Goal: Task Accomplishment & Management: Manage account settings

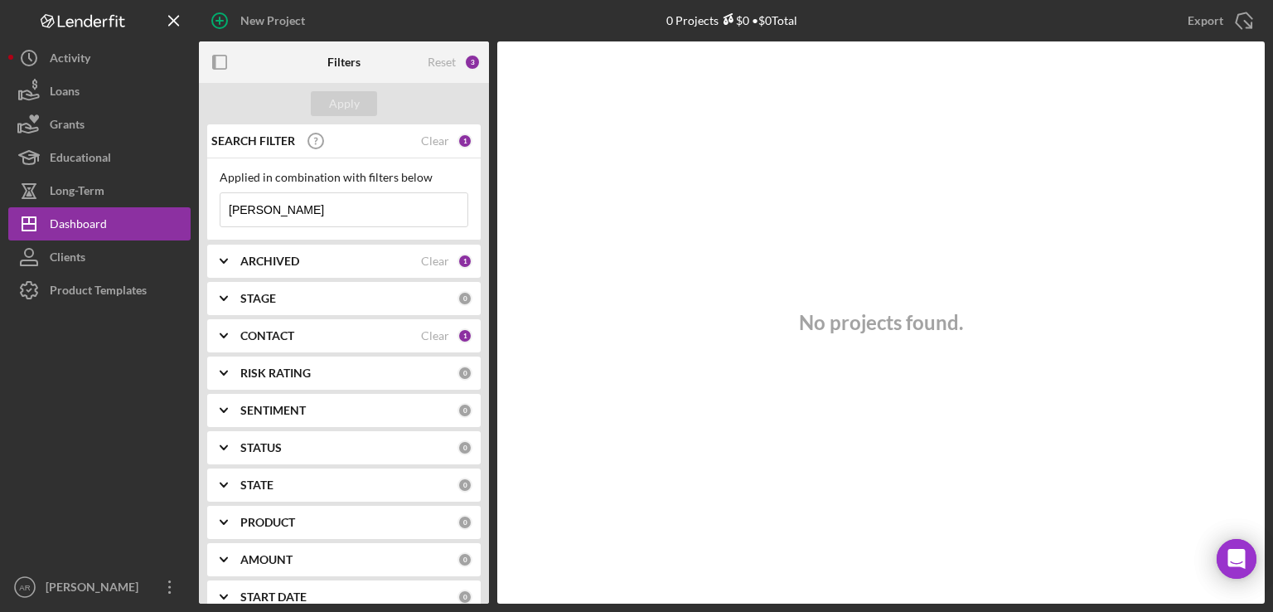
click at [348, 208] on input "[PERSON_NAME]" at bounding box center [343, 209] width 247 height 33
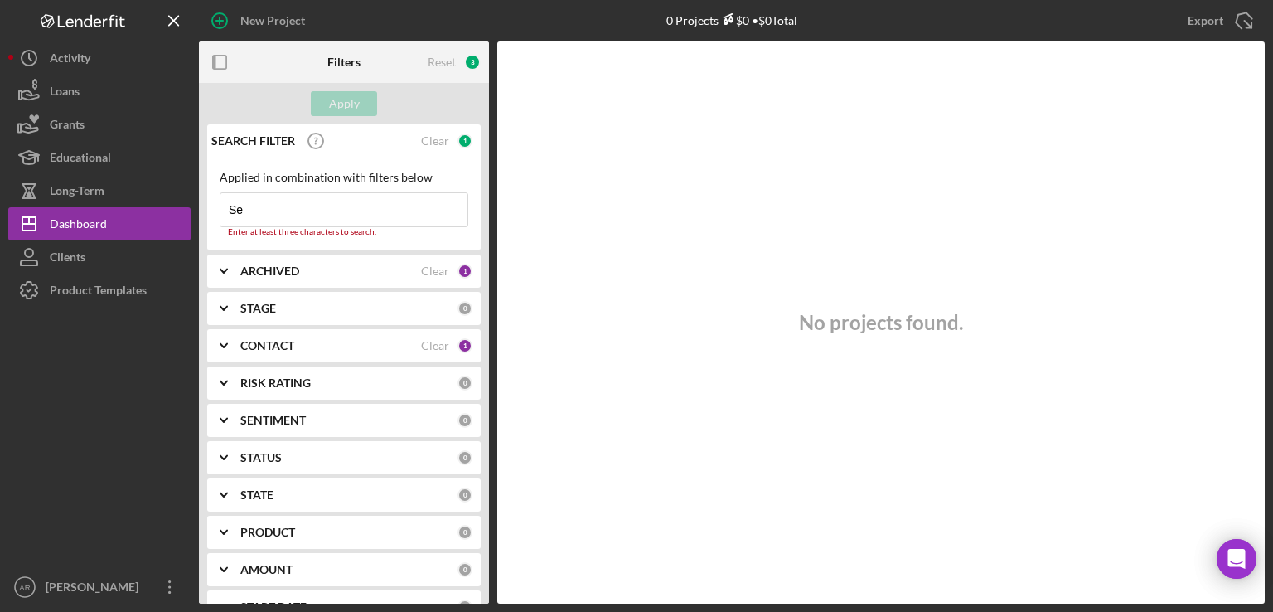
type input "S"
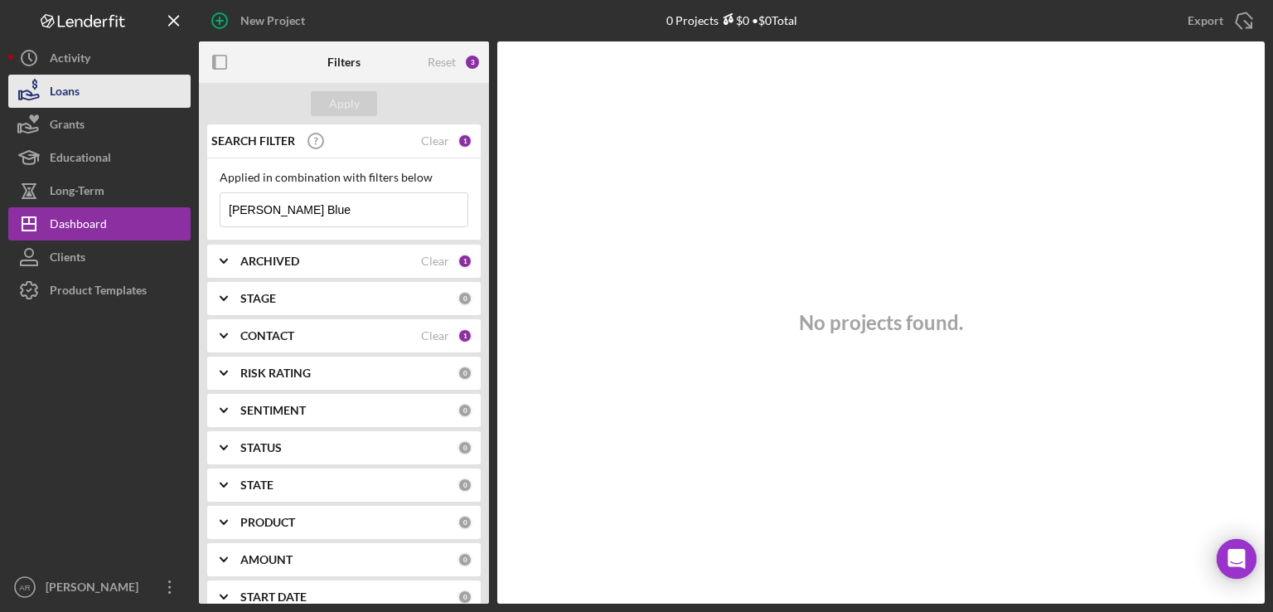
type input "[PERSON_NAME] Blue"
click at [100, 90] on button "Loans" at bounding box center [99, 91] width 182 height 33
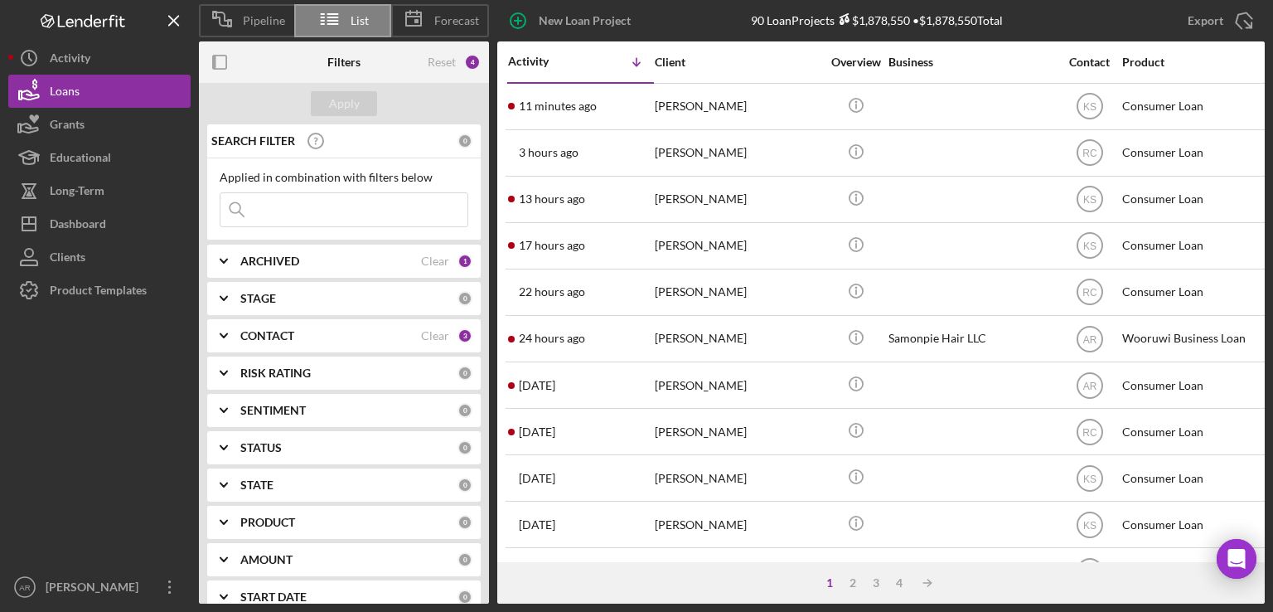
click at [288, 209] on input at bounding box center [343, 209] width 247 height 33
click at [850, 582] on div "2" at bounding box center [852, 582] width 23 height 13
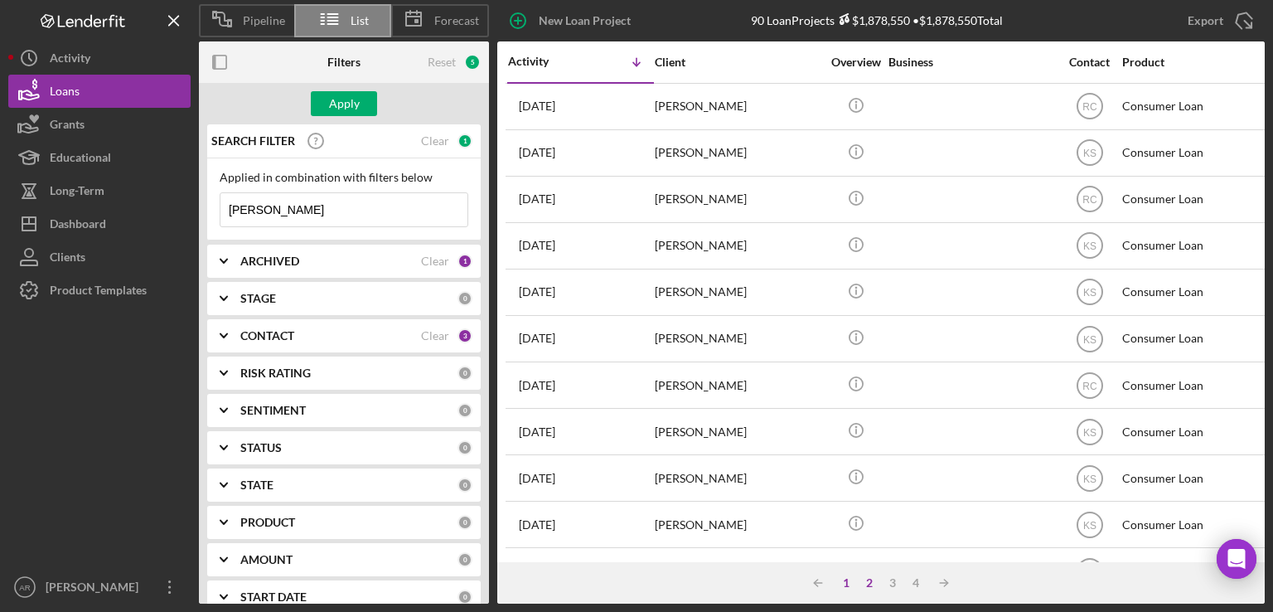
click at [845, 582] on div "1" at bounding box center [846, 582] width 23 height 13
click at [342, 206] on input "[PERSON_NAME]" at bounding box center [343, 209] width 247 height 33
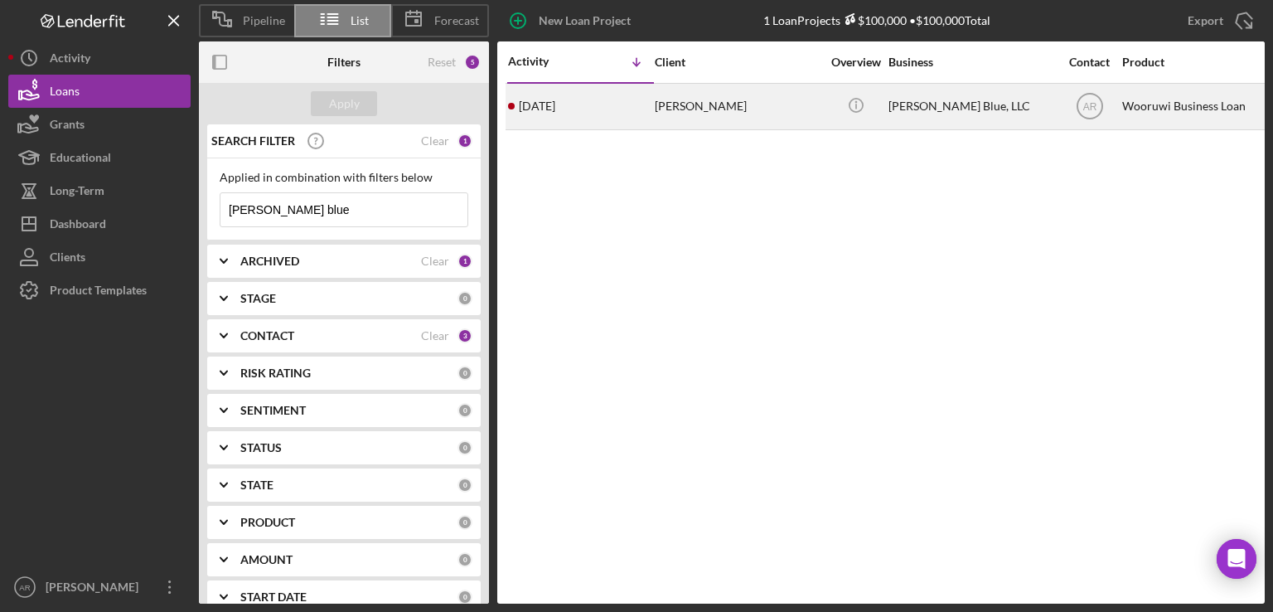
type input "[PERSON_NAME] blue"
click at [665, 114] on div "[PERSON_NAME]" at bounding box center [738, 107] width 166 height 44
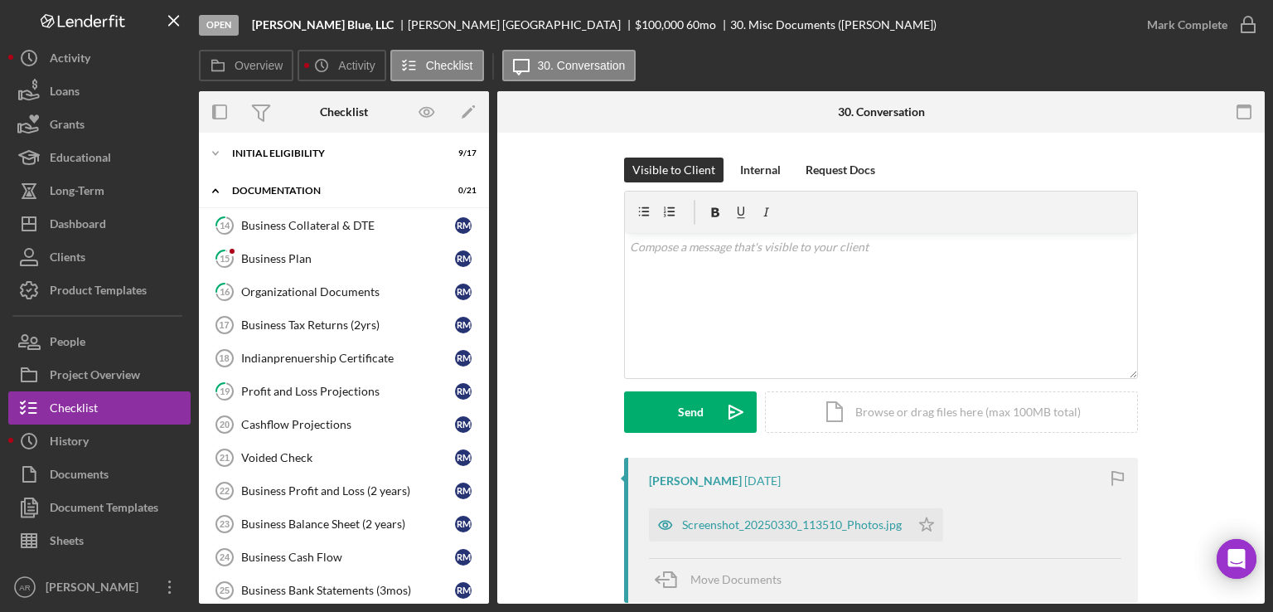
scroll to position [1, 0]
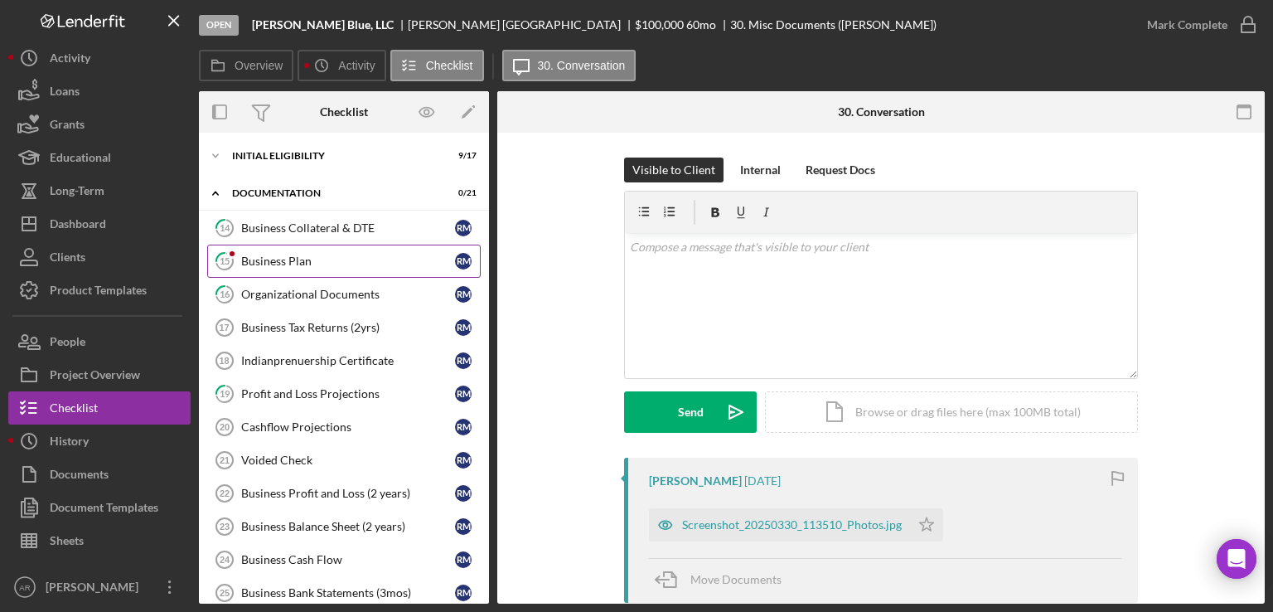
click at [327, 247] on link "15 Business Plan R M" at bounding box center [344, 261] width 274 height 33
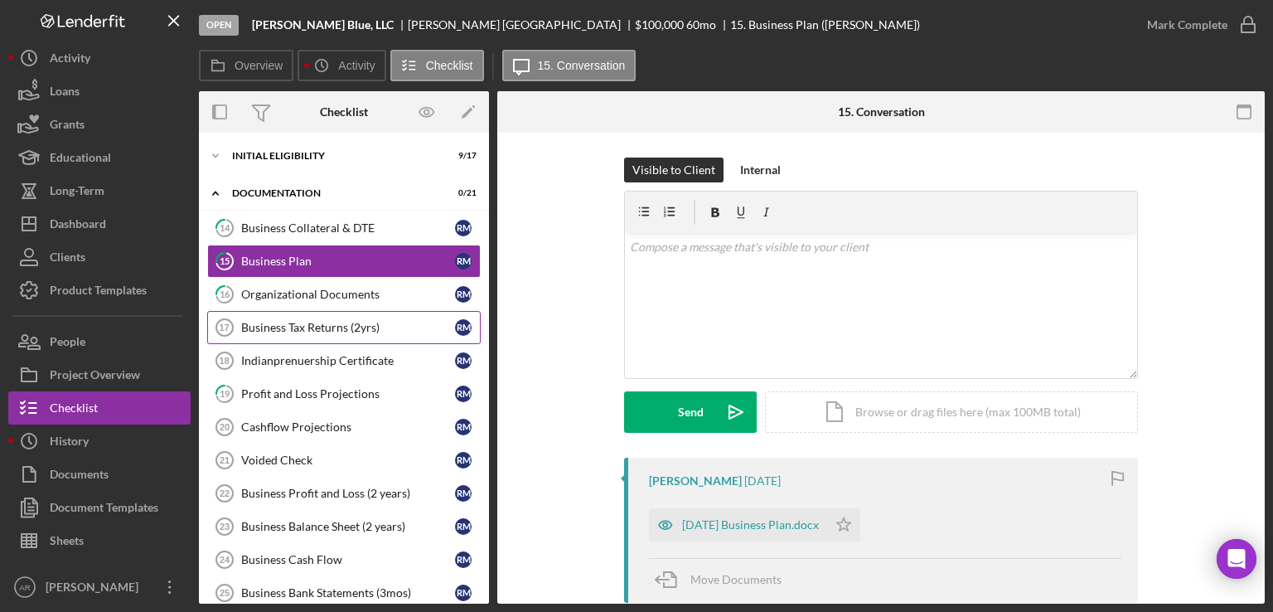
click at [371, 312] on link "Business Tax Returns (2yrs) 17 Business Tax Returns (2yrs) R M" at bounding box center [344, 327] width 274 height 33
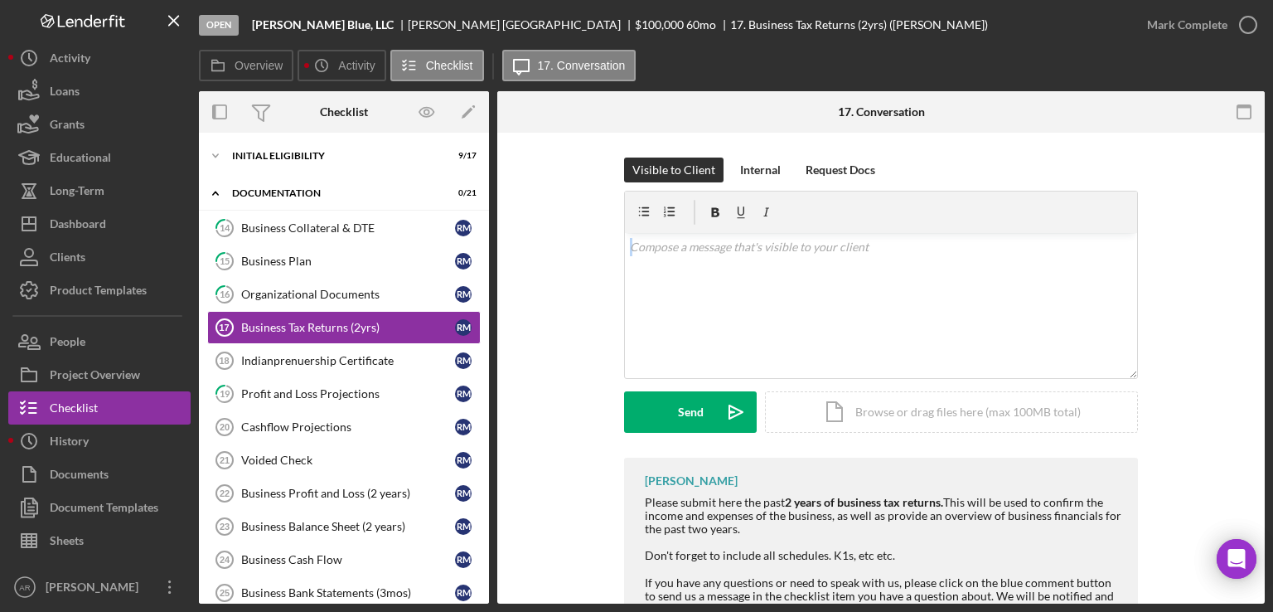
drag, startPoint x: 1259, startPoint y: 216, endPoint x: 1272, endPoint y: 276, distance: 61.0
click at [1272, 363] on div "Open [PERSON_NAME] Blue, LLC [PERSON_NAME] $100,000 $100,000 60 mo 17. Business…" at bounding box center [636, 306] width 1273 height 612
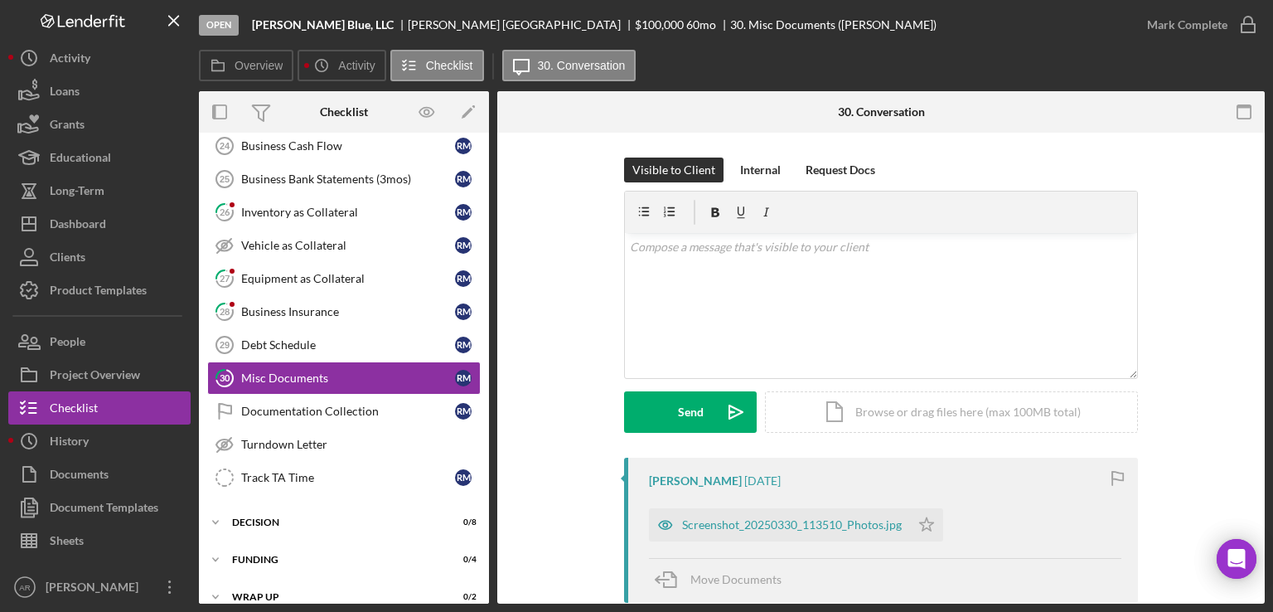
scroll to position [418, 0]
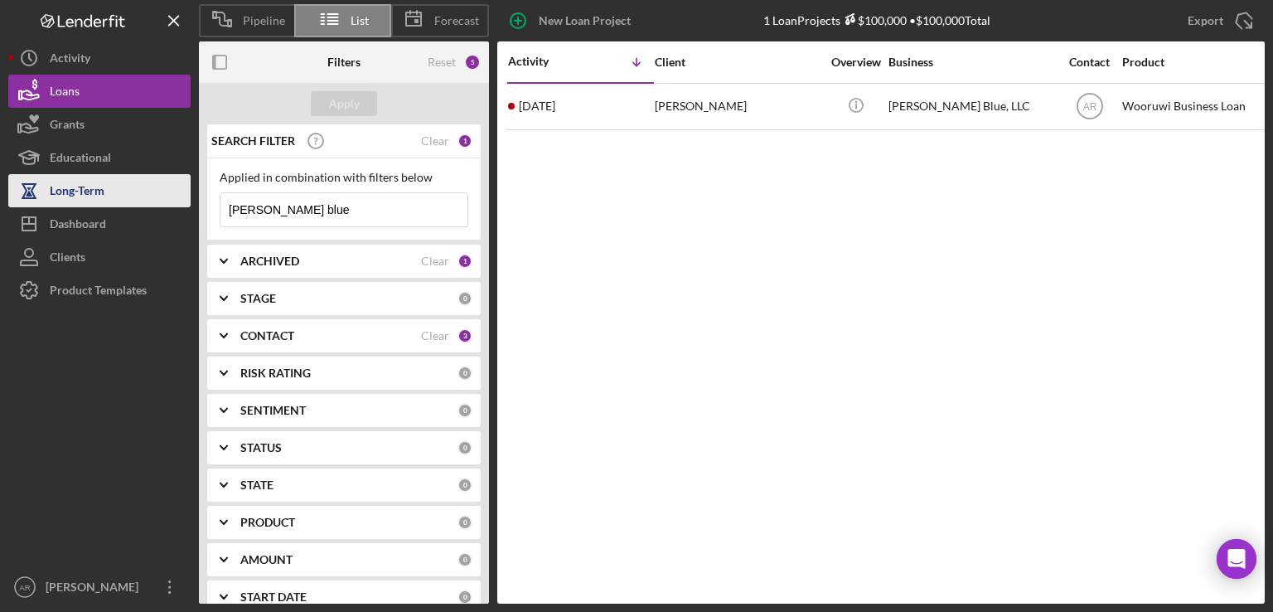
drag, startPoint x: 301, startPoint y: 213, endPoint x: 56, endPoint y: 206, distance: 245.5
click at [56, 206] on div "Pipeline List Forecast New Loan Project 1 Loan Projects $100,000 • $100,000 Tot…" at bounding box center [636, 301] width 1257 height 603
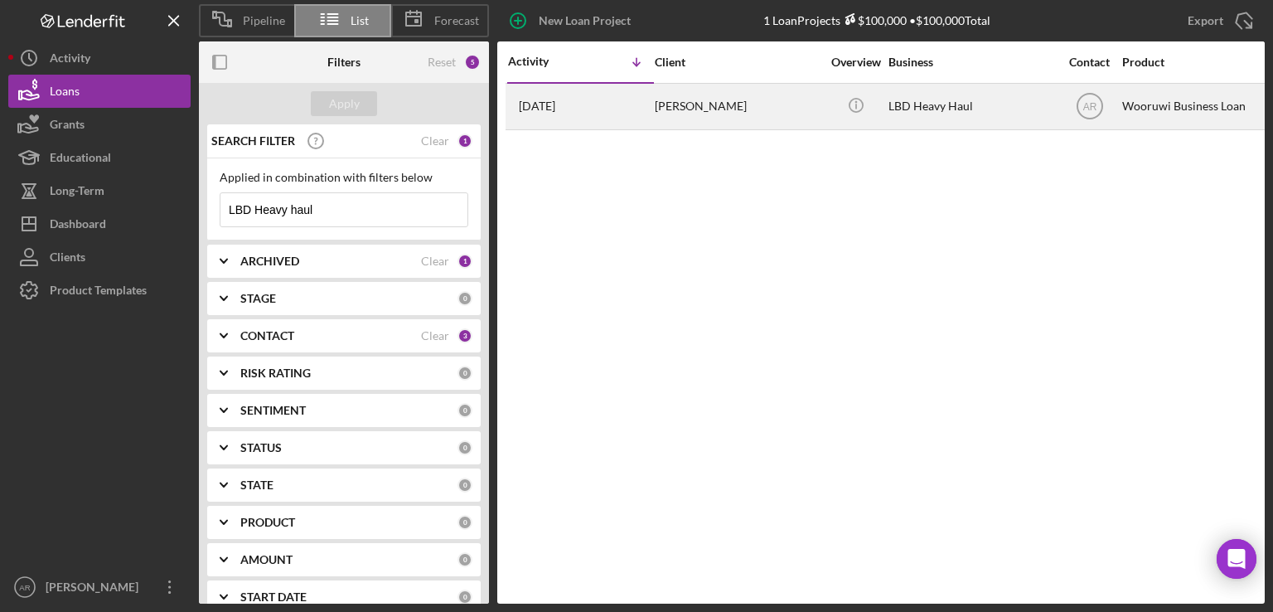
type input "LBD Heavy haul"
click at [680, 103] on div "[PERSON_NAME]" at bounding box center [738, 107] width 166 height 44
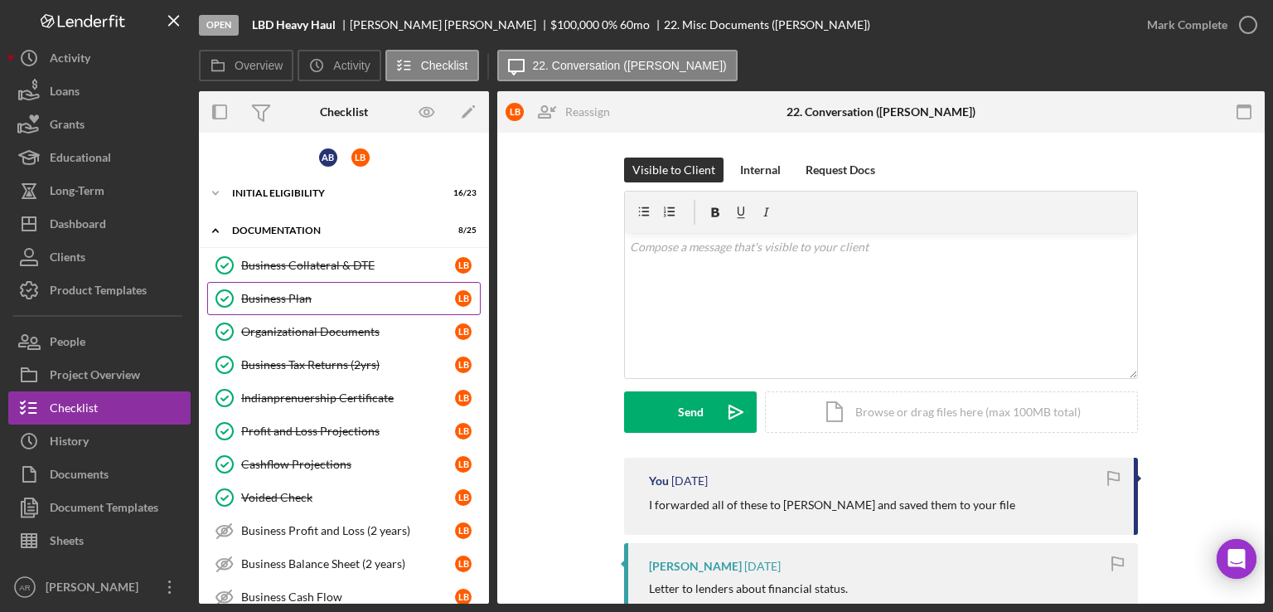
click at [258, 296] on div "Business Plan" at bounding box center [348, 298] width 214 height 13
